Goal: Information Seeking & Learning: Get advice/opinions

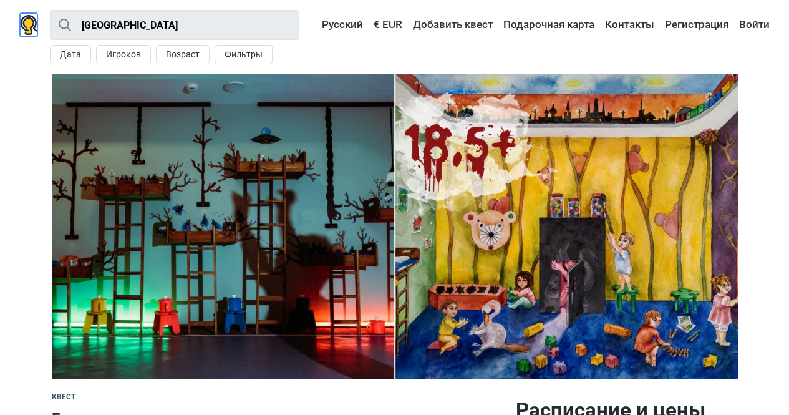
click at [24, 27] on img at bounding box center [28, 25] width 17 height 20
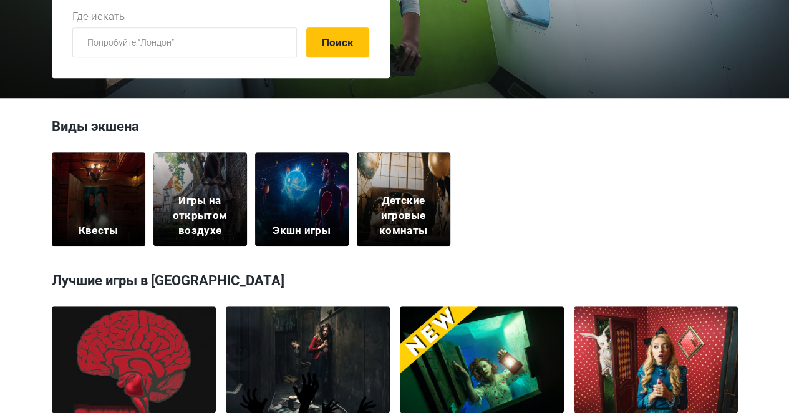
scroll to position [279, 0]
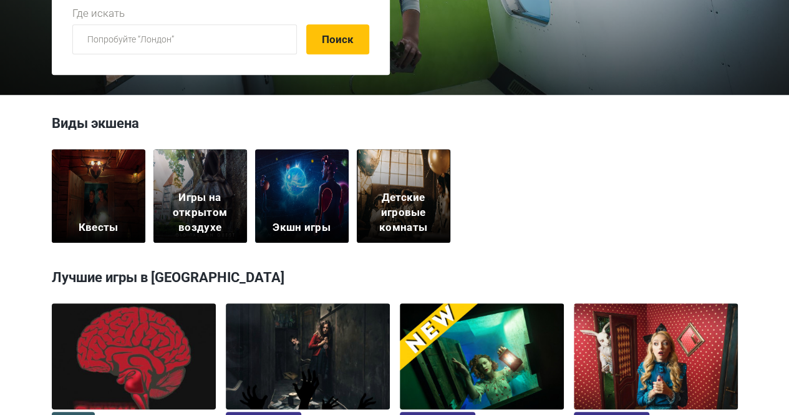
click at [93, 196] on div "Квесты" at bounding box center [99, 196] width 94 height 94
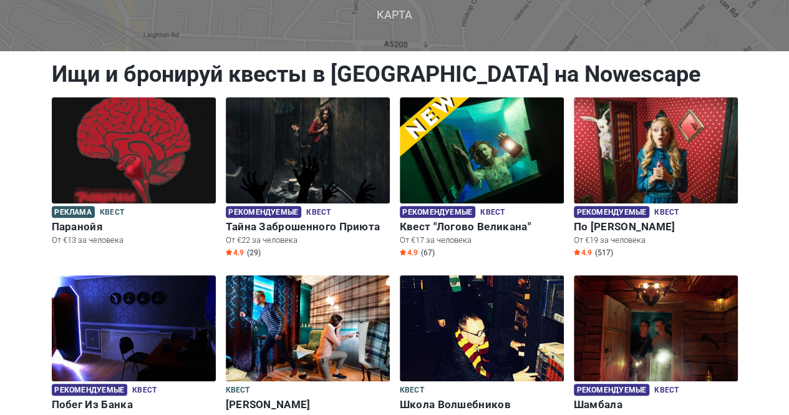
scroll to position [102, 0]
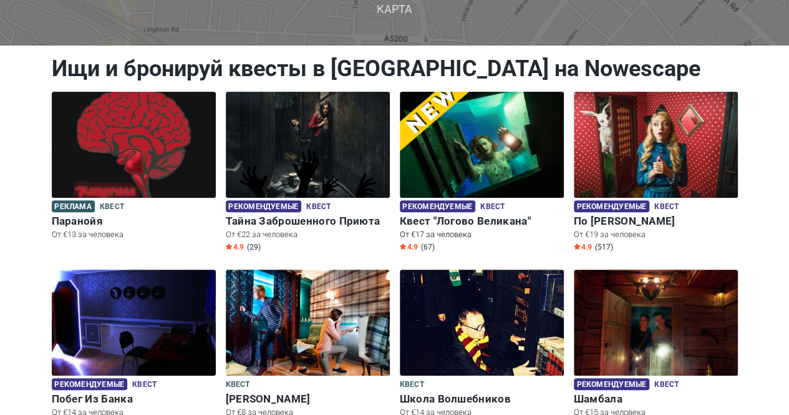
click at [455, 124] on img at bounding box center [482, 145] width 164 height 106
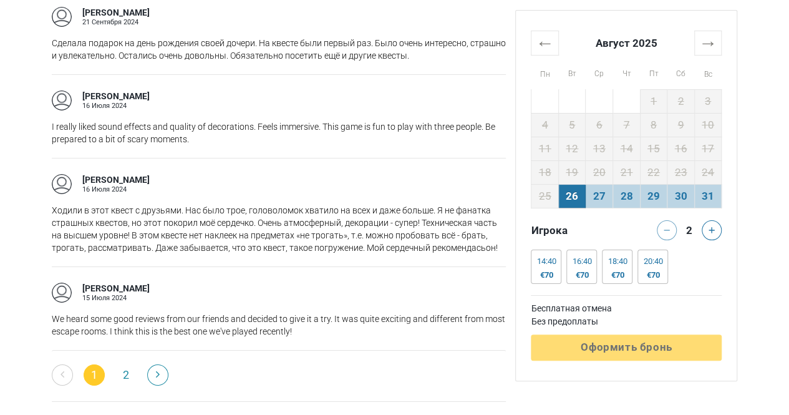
scroll to position [2120, 0]
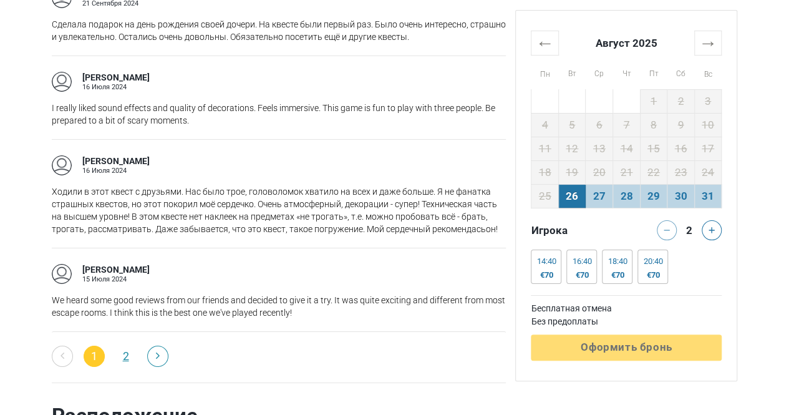
click at [118, 353] on link "2" at bounding box center [125, 355] width 21 height 21
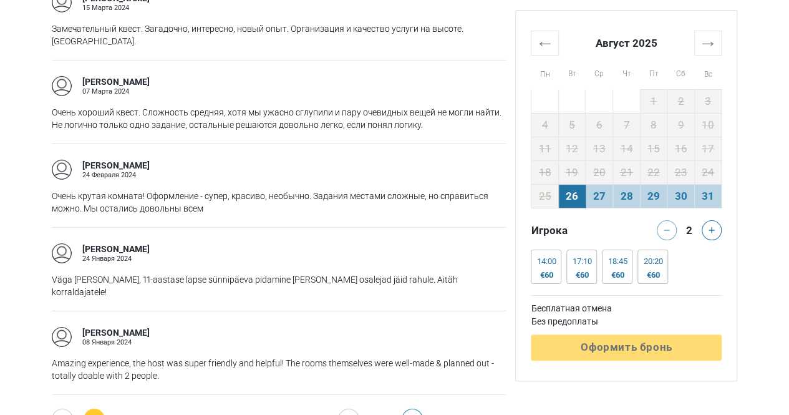
scroll to position [1889, 0]
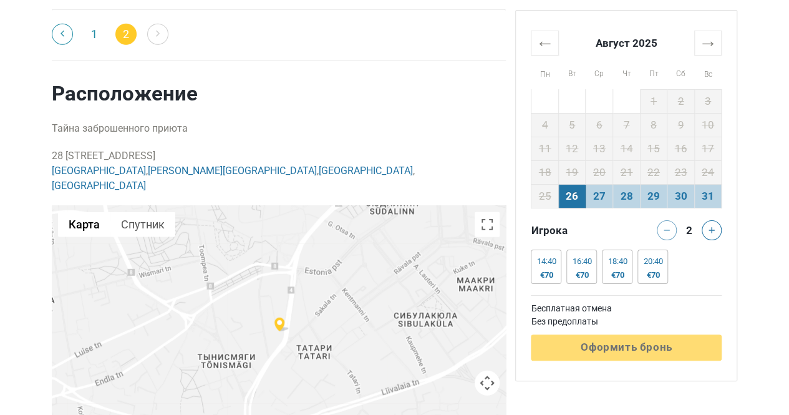
scroll to position [1543, 0]
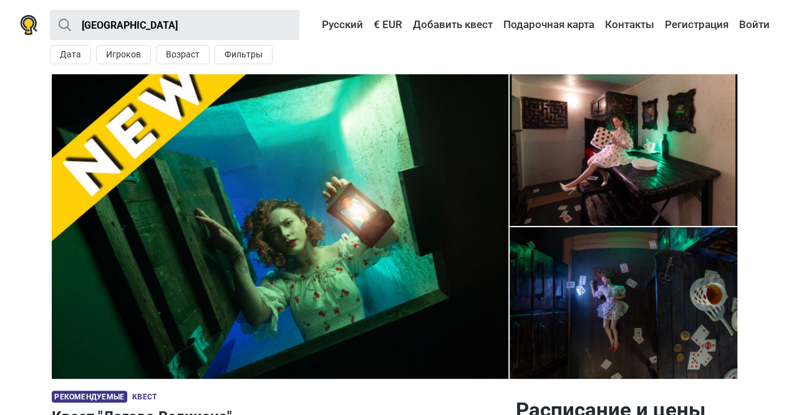
click at [355, 198] on img at bounding box center [280, 226] width 456 height 304
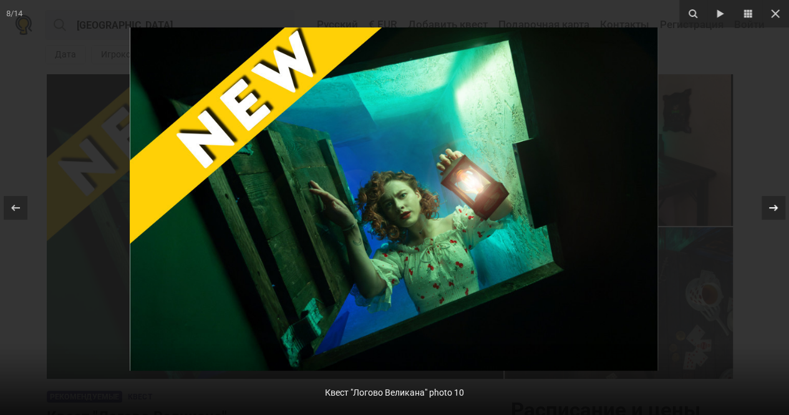
click at [773, 200] on div "8 / 14 Квест "Логово Великана" photo 10" at bounding box center [394, 207] width 789 height 415
click at [773, 200] on icon at bounding box center [773, 207] width 15 height 15
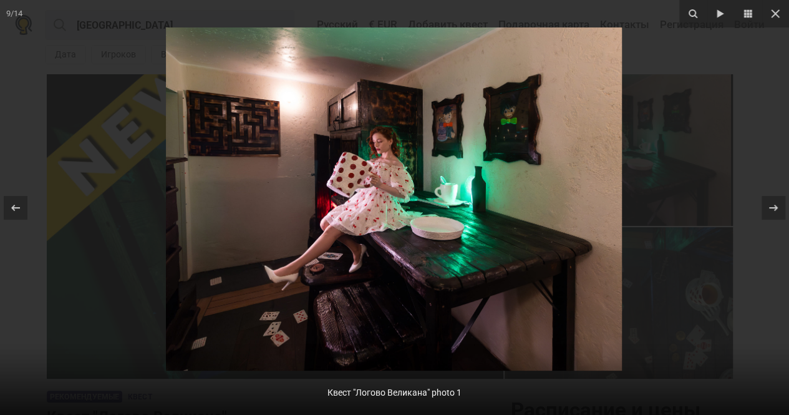
click at [519, 135] on img at bounding box center [394, 198] width 456 height 343
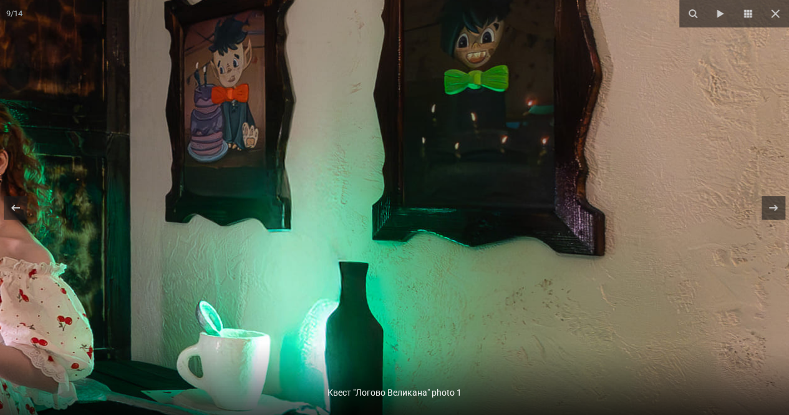
click at [519, 135] on img at bounding box center [13, 394] width 1837 height 1383
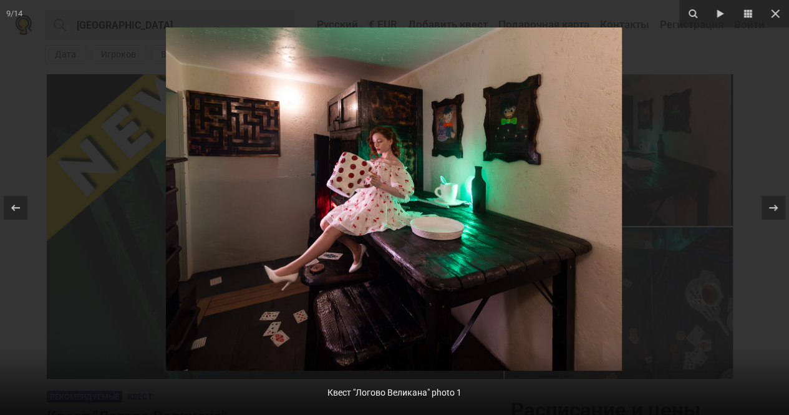
click at [519, 135] on img at bounding box center [394, 198] width 456 height 343
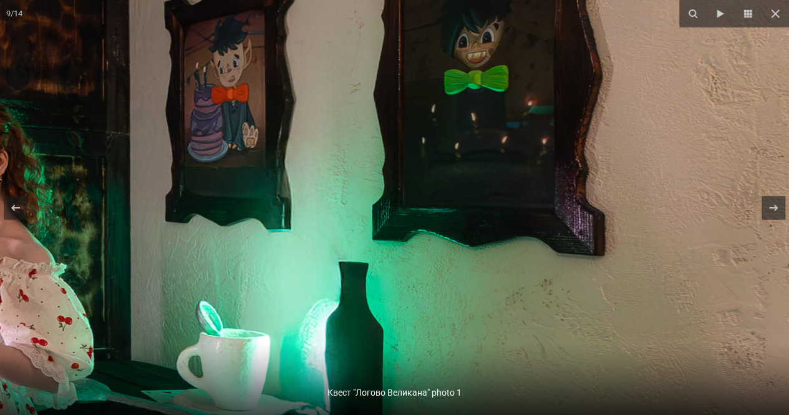
click at [519, 135] on img at bounding box center [13, 394] width 1837 height 1383
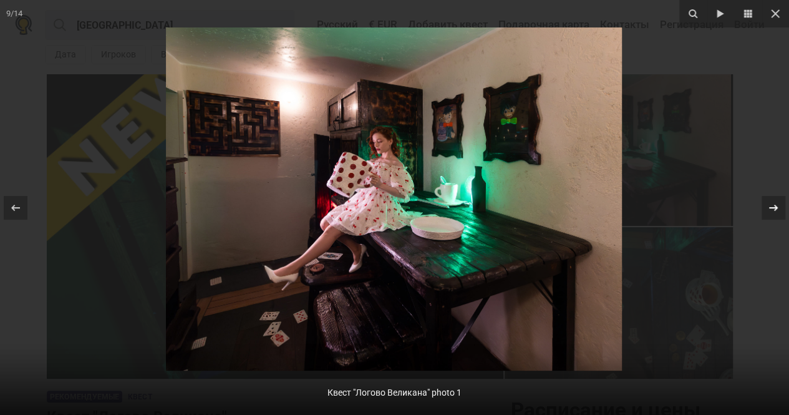
click at [774, 211] on icon at bounding box center [773, 207] width 15 height 15
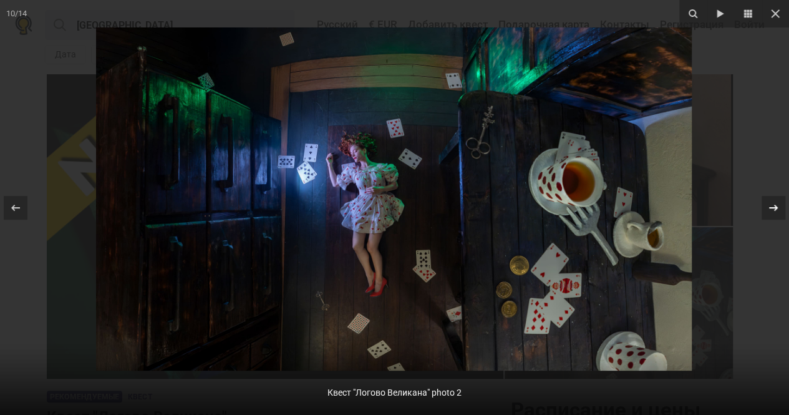
click at [769, 215] on div at bounding box center [773, 208] width 24 height 24
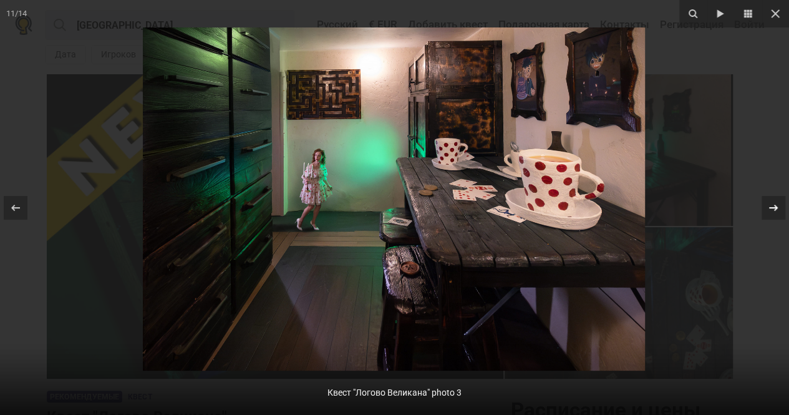
click at [779, 205] on icon at bounding box center [773, 207] width 15 height 15
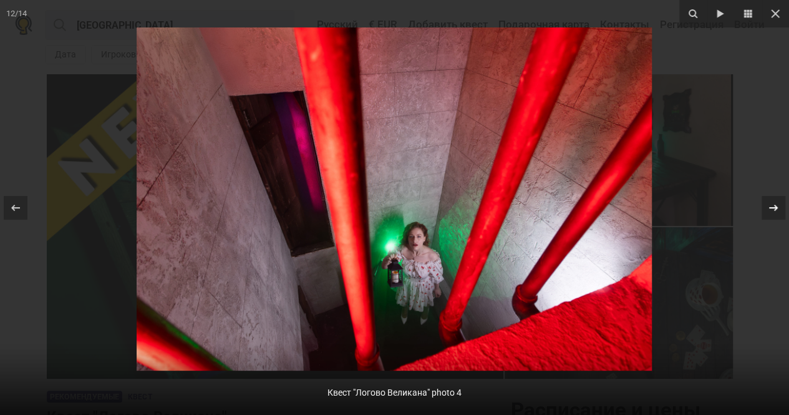
click at [779, 205] on icon at bounding box center [773, 207] width 15 height 15
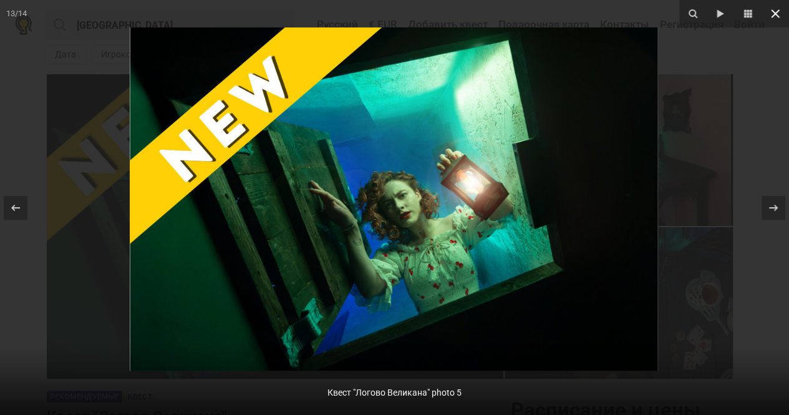
click at [780, 18] on icon at bounding box center [775, 13] width 15 height 15
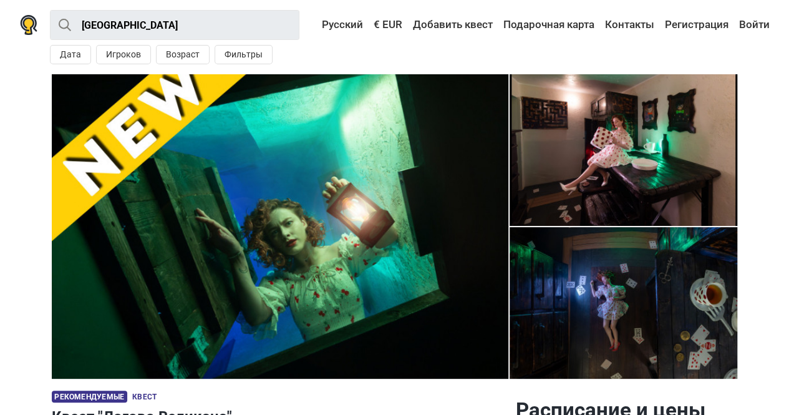
drag, startPoint x: 788, startPoint y: 46, endPoint x: 793, endPoint y: 28, distance: 18.2
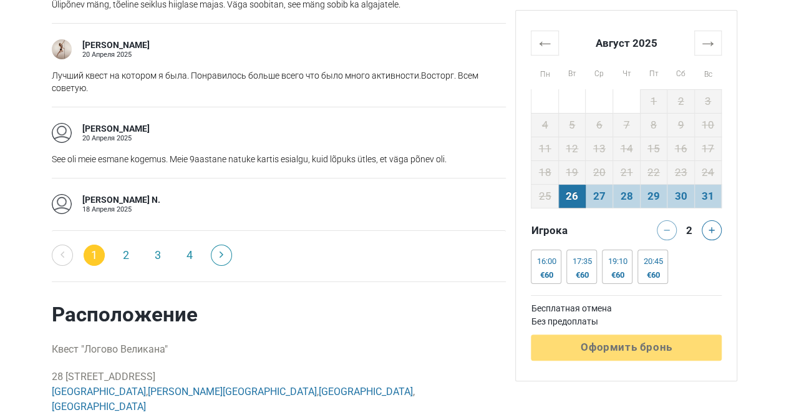
scroll to position [2211, 0]
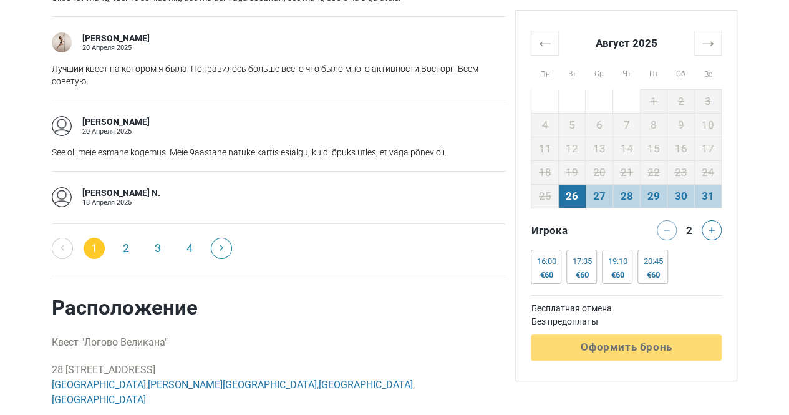
click at [124, 238] on link "2" at bounding box center [125, 248] width 21 height 21
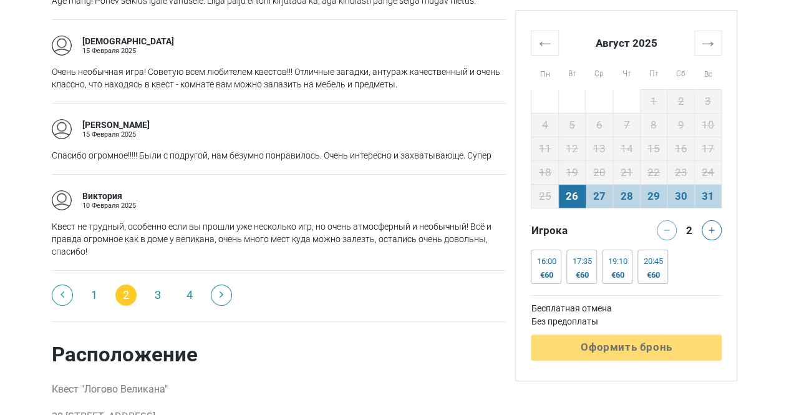
scroll to position [2097, 0]
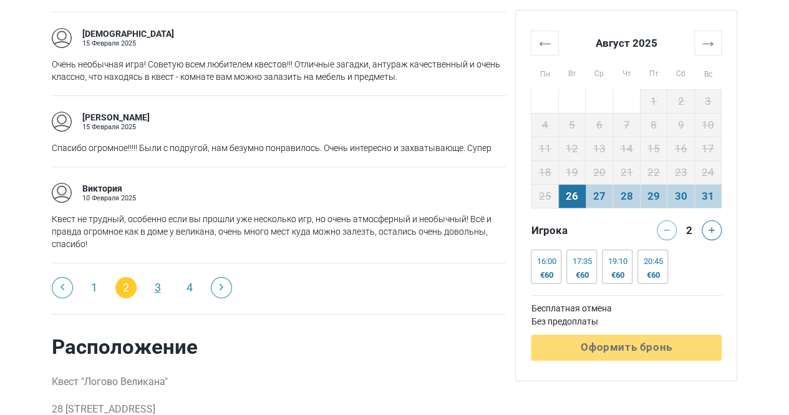
click at [162, 277] on link "3" at bounding box center [157, 287] width 21 height 21
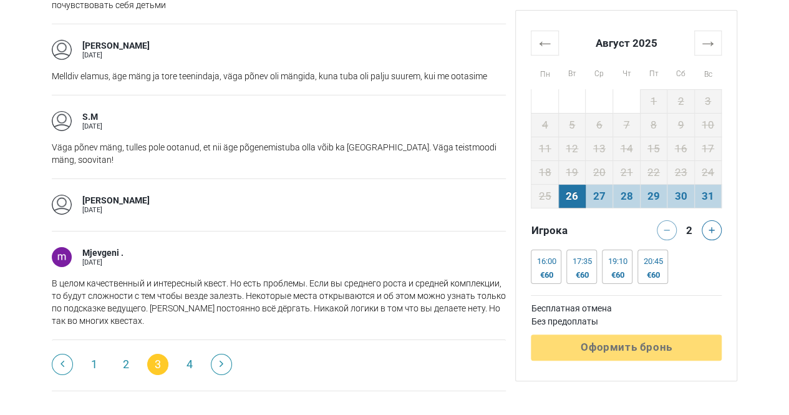
scroll to position [1993, 0]
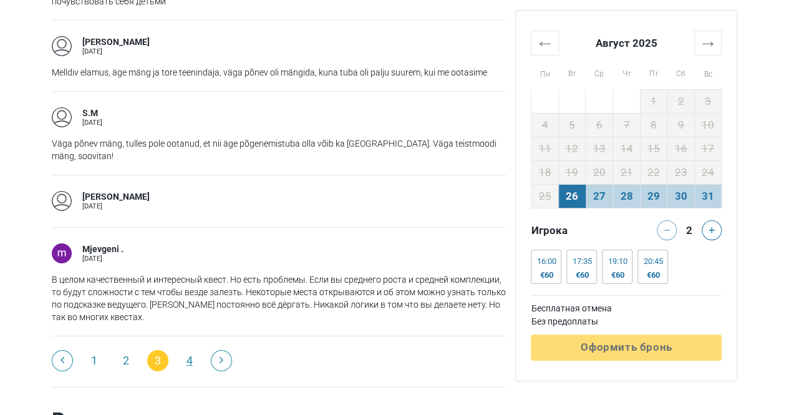
click at [190, 350] on link "4" at bounding box center [189, 360] width 21 height 21
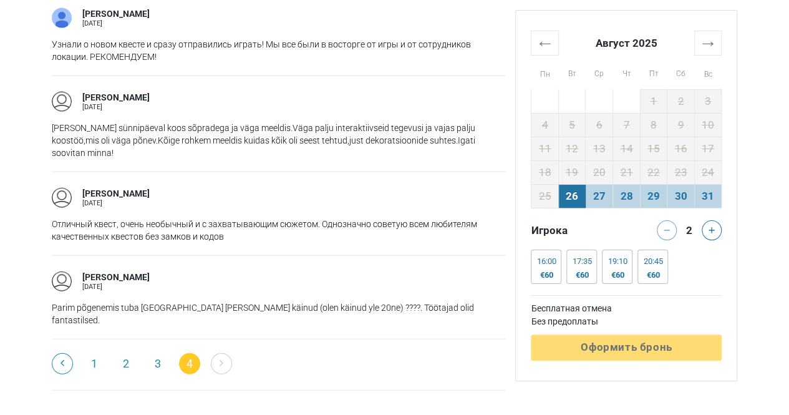
scroll to position [481, 0]
